Goal: Information Seeking & Learning: Learn about a topic

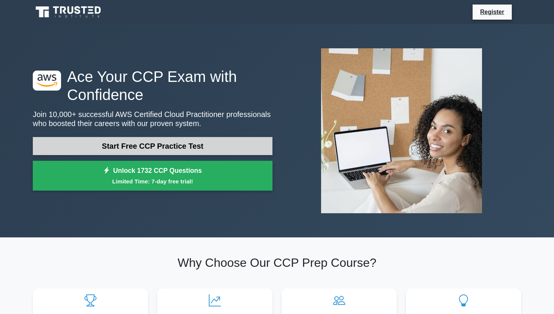
click at [176, 147] on link "Start Free CCP Practice Test" at bounding box center [153, 146] width 240 height 18
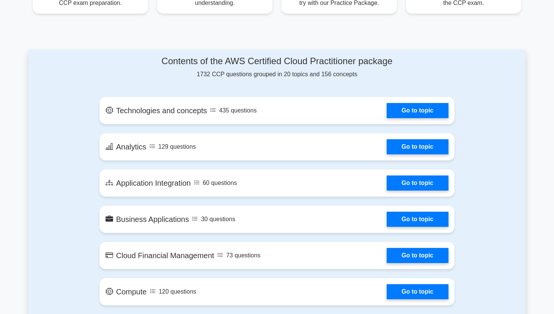
scroll to position [352, 0]
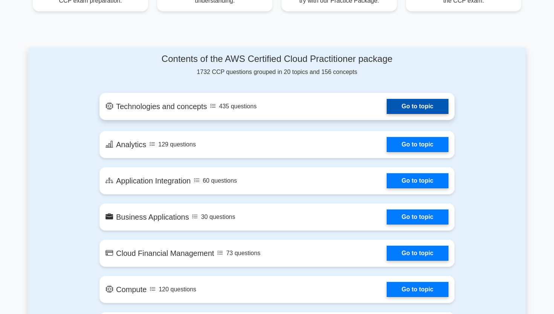
click at [414, 108] on link "Go to topic" at bounding box center [418, 106] width 62 height 15
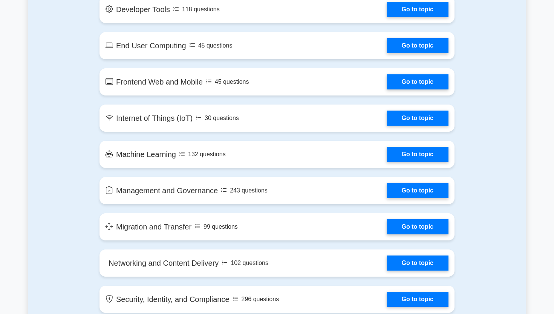
scroll to position [784, 0]
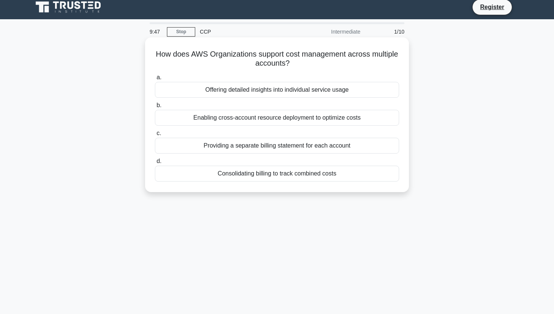
scroll to position [0, 0]
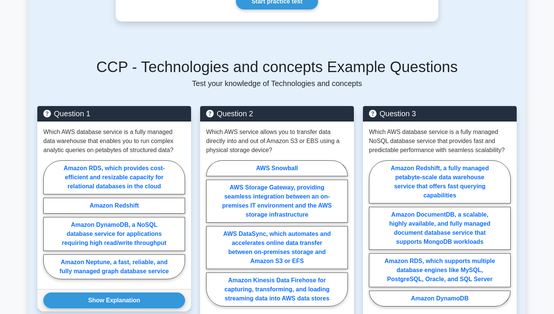
scroll to position [331, 0]
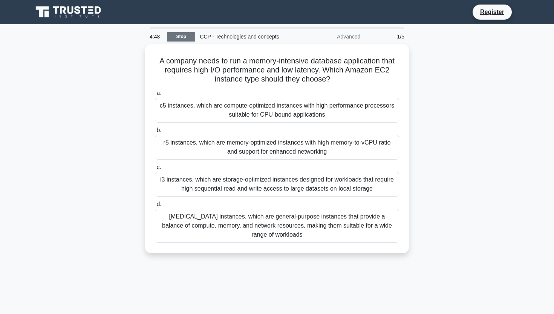
click at [187, 41] on link "Stop" at bounding box center [181, 36] width 28 height 9
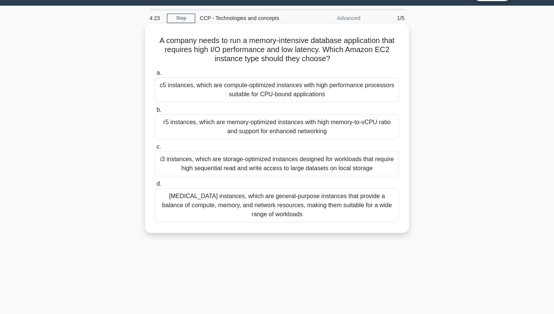
scroll to position [19, 0]
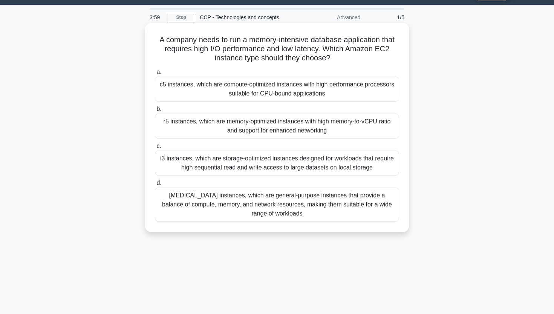
click at [216, 40] on h5 "A company needs to run a memory-intensive database application that requires hi…" at bounding box center [277, 49] width 246 height 28
click at [341, 165] on div "i3 instances, which are storage-optimized instances designed for workloads that…" at bounding box center [277, 162] width 244 height 25
click at [155, 149] on input "c. i3 instances, which are storage-optimized instances designed for workloads t…" at bounding box center [155, 146] width 0 height 5
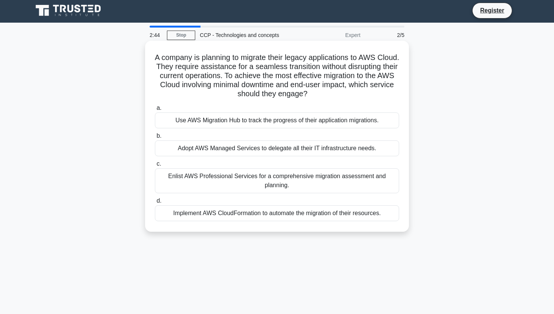
scroll to position [0, 0]
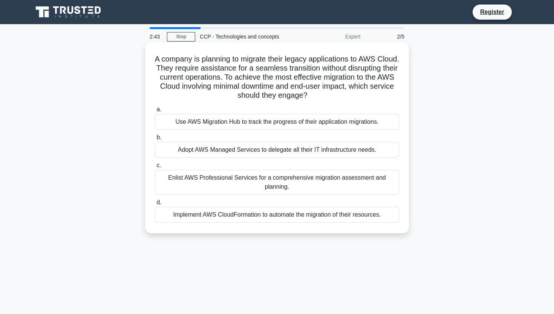
click at [272, 185] on div "Enlist AWS Professional Services for a comprehensive migration assessment and p…" at bounding box center [277, 182] width 244 height 25
click at [155, 168] on input "c. Enlist AWS Professional Services for a comprehensive migration assessment an…" at bounding box center [155, 165] width 0 height 5
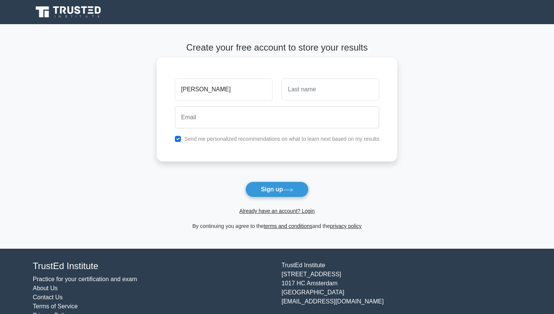
type input "[PERSON_NAME]"
click at [351, 83] on input "text" at bounding box center [331, 89] width 98 height 22
type input "Joshi"
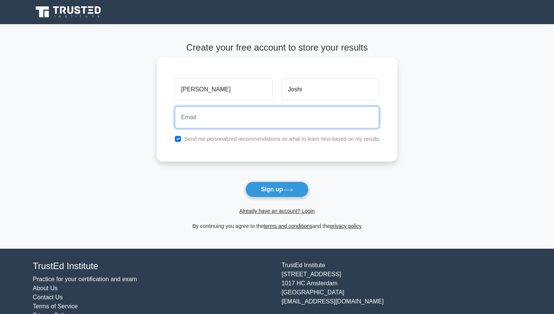
click at [330, 126] on input "email" at bounding box center [277, 117] width 205 height 22
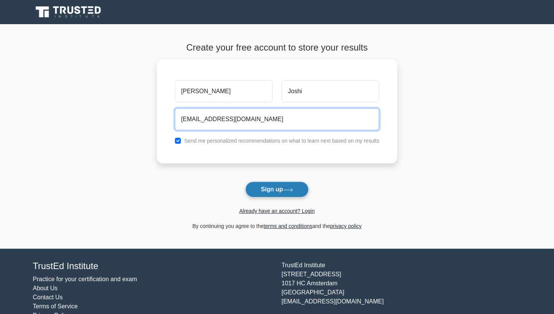
type input "[EMAIL_ADDRESS][DOMAIN_NAME]"
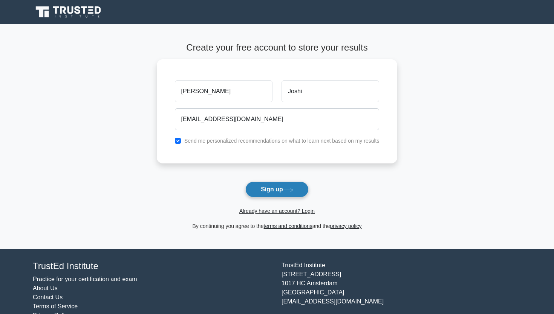
click at [281, 187] on button "Sign up" at bounding box center [276, 189] width 63 height 16
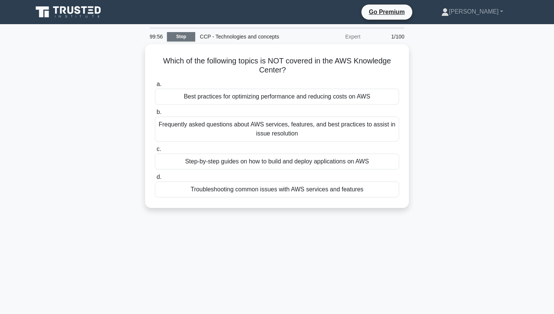
click at [189, 37] on link "Stop" at bounding box center [181, 36] width 28 height 9
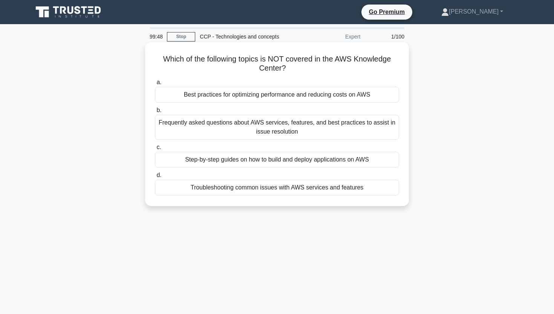
drag, startPoint x: 169, startPoint y: 60, endPoint x: 305, endPoint y: 70, distance: 136.5
click at [305, 70] on h5 "Which of the following topics is NOT covered in the AWS Knowledge Center? .spin…" at bounding box center [277, 63] width 246 height 19
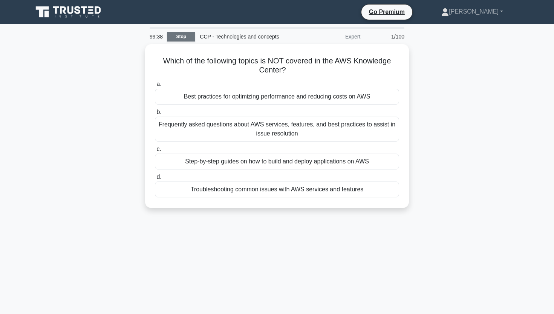
click at [186, 37] on link "Stop" at bounding box center [181, 36] width 28 height 9
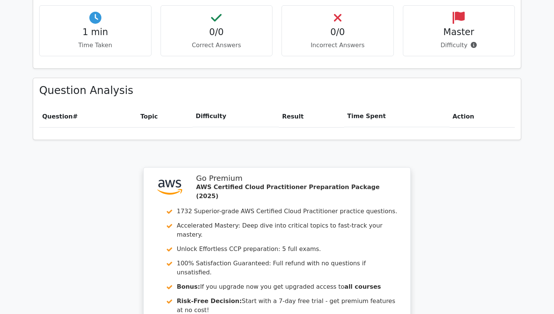
scroll to position [612, 0]
